Goal: Find specific page/section: Find specific page/section

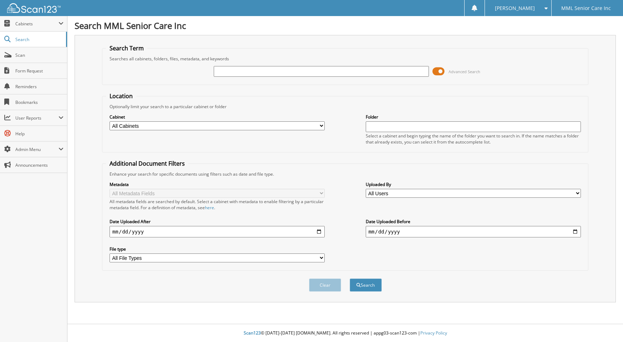
click at [262, 70] on input "text" at bounding box center [322, 71] width 216 height 11
type input "M"
type input "maria Torres"
click at [350, 278] on button "Search" at bounding box center [366, 284] width 32 height 13
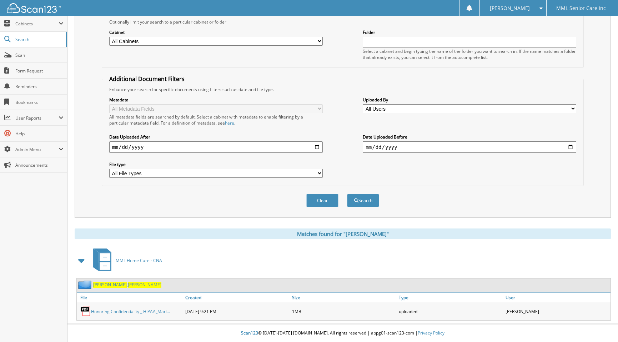
click at [107, 286] on link "Torres , Maria" at bounding box center [127, 285] width 68 height 6
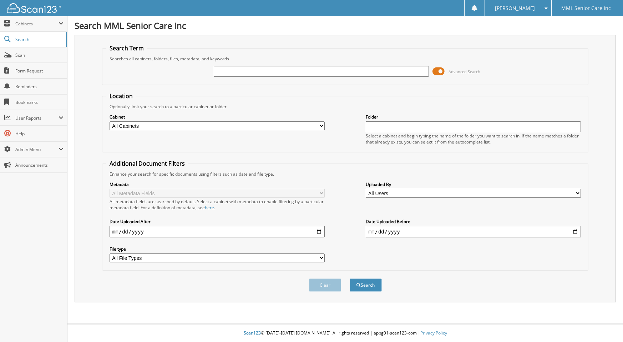
click at [257, 75] on input "text" at bounding box center [322, 71] width 216 height 11
type input "[PERSON_NAME]"
click at [350, 278] on button "Search" at bounding box center [366, 284] width 32 height 13
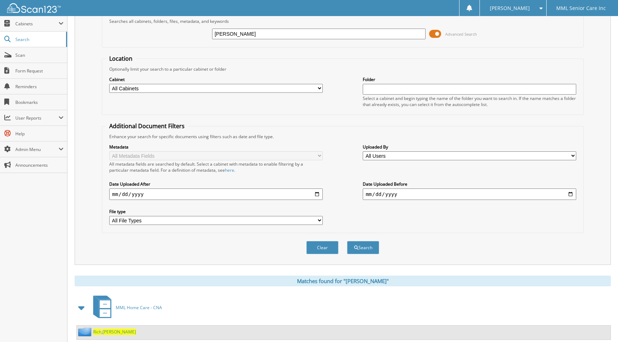
scroll to position [57, 0]
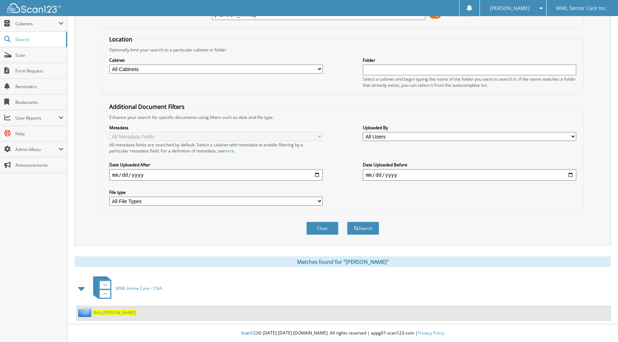
click at [107, 312] on span "[PERSON_NAME]" at bounding box center [119, 312] width 34 height 6
